Goal: Navigation & Orientation: Go to known website

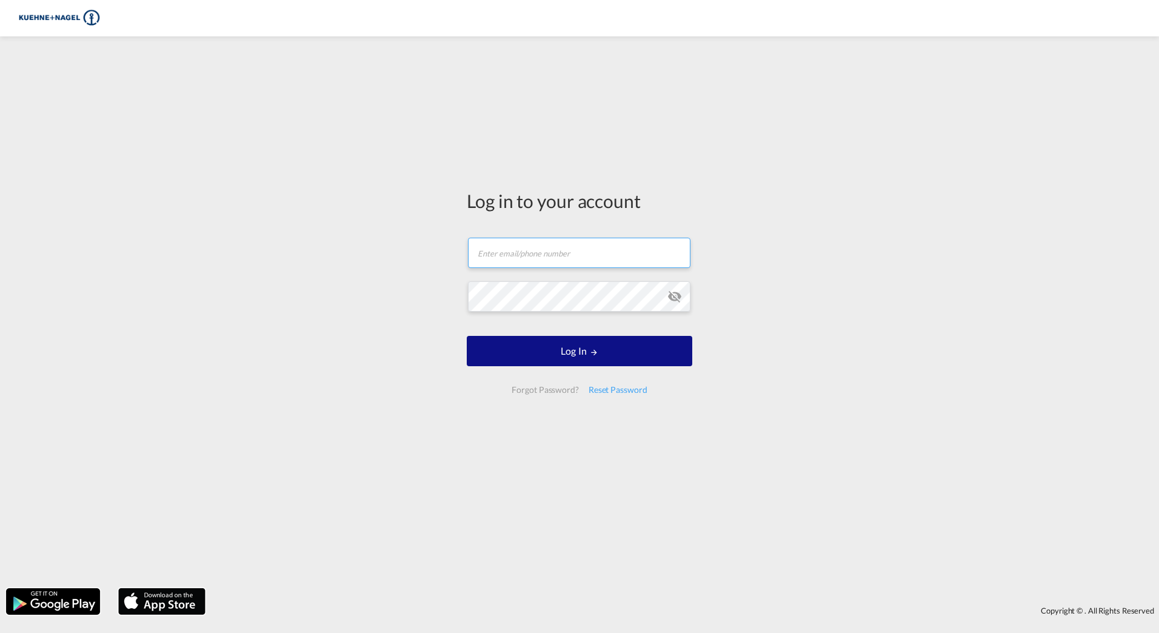
click at [538, 266] on input "text" at bounding box center [579, 253] width 222 height 30
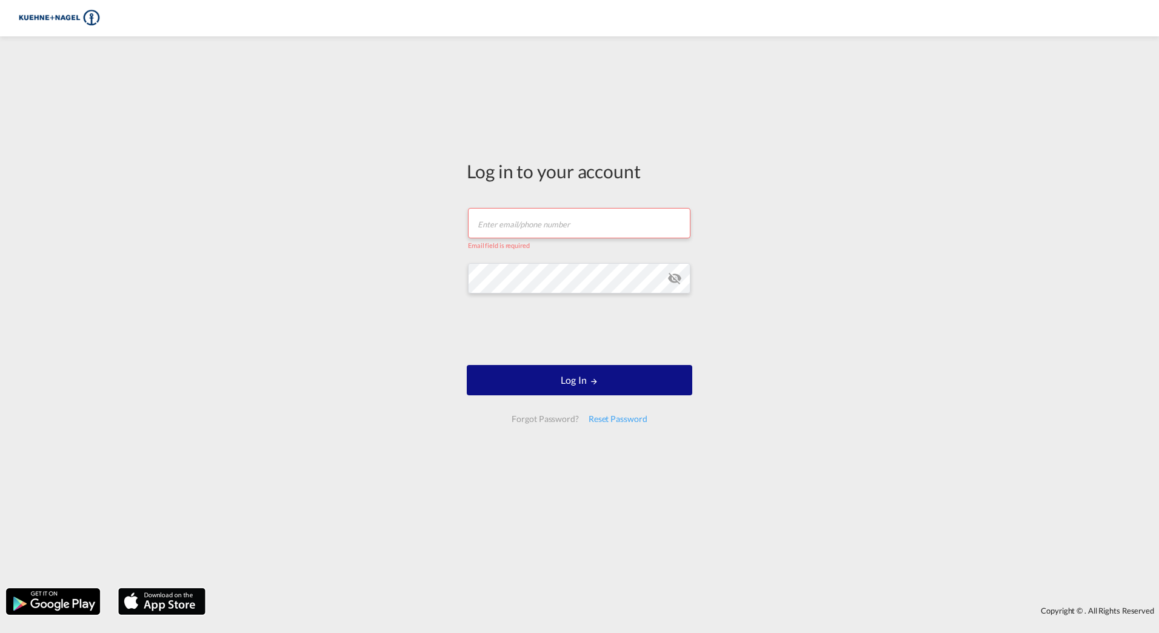
click at [535, 254] on form "Email field is required Password field is required Log In Forgot Password? Rese…" at bounding box center [579, 315] width 225 height 239
click at [524, 225] on input "text" at bounding box center [579, 223] width 222 height 30
click at [499, 225] on input "text" at bounding box center [579, 223] width 222 height 30
type input "naima.ben-abdelkader@[PERSON_NAME]"
click at [467, 365] on button "Log In" at bounding box center [579, 380] width 225 height 30
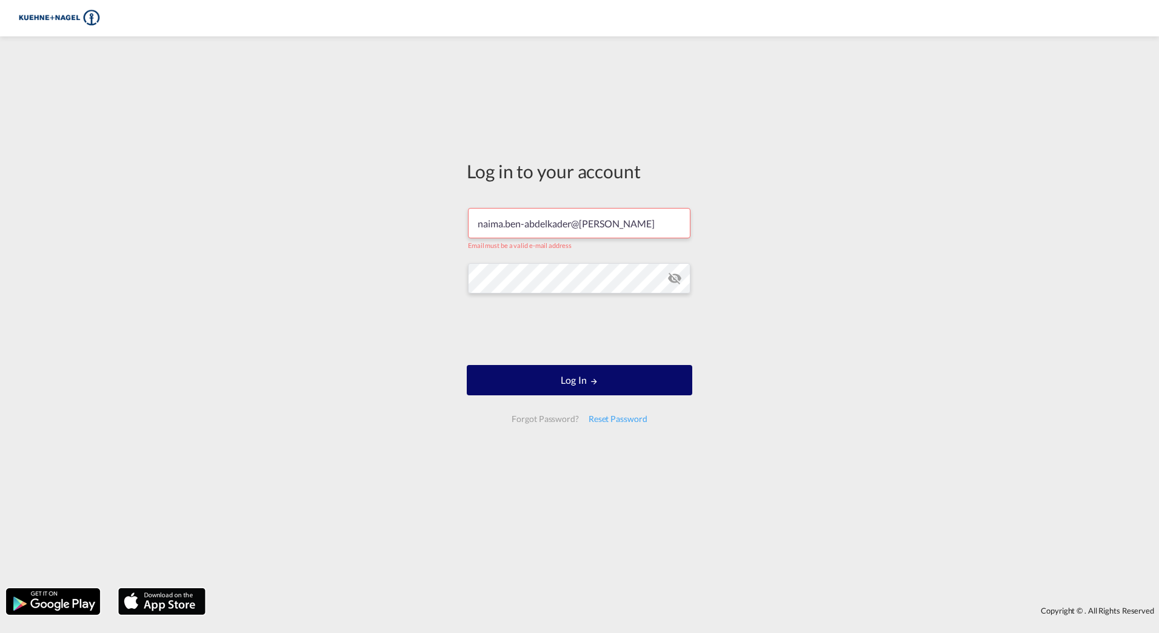
click at [595, 381] on md-icon "LOGIN" at bounding box center [594, 381] width 8 height 8
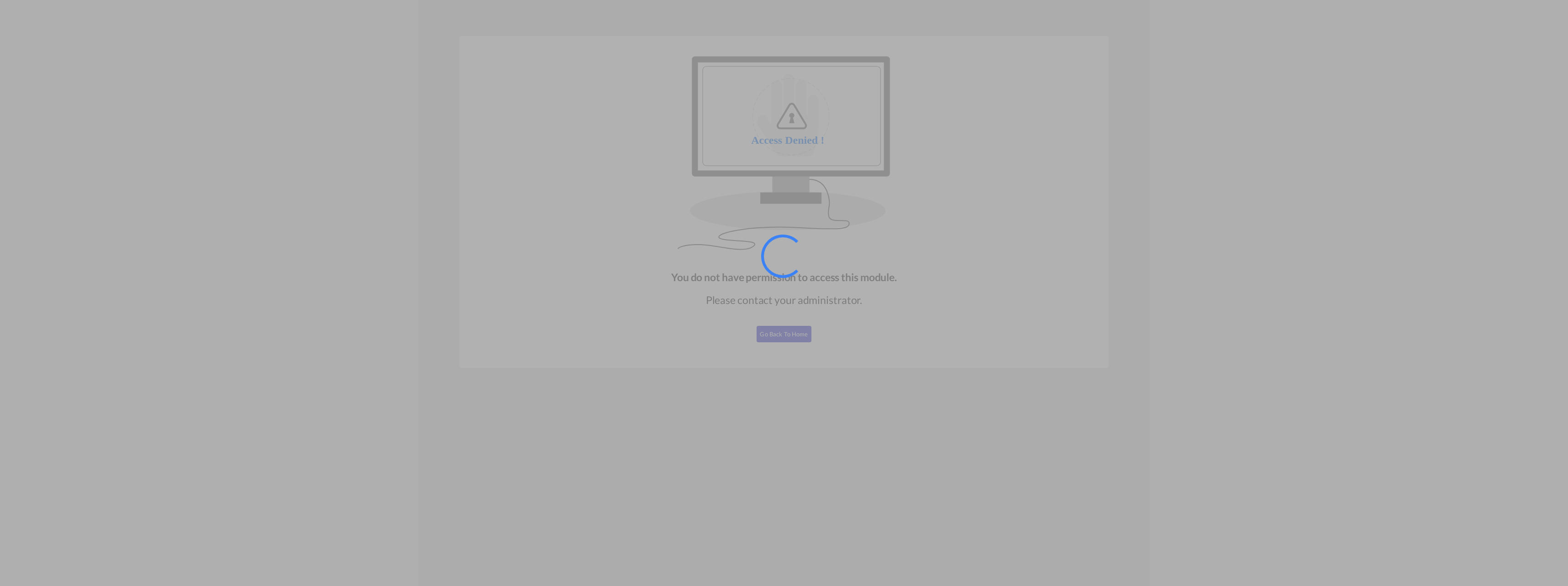
click at [335, 381] on div at bounding box center [784, 293] width 1568 height 586
